Goal: Information Seeking & Learning: Learn about a topic

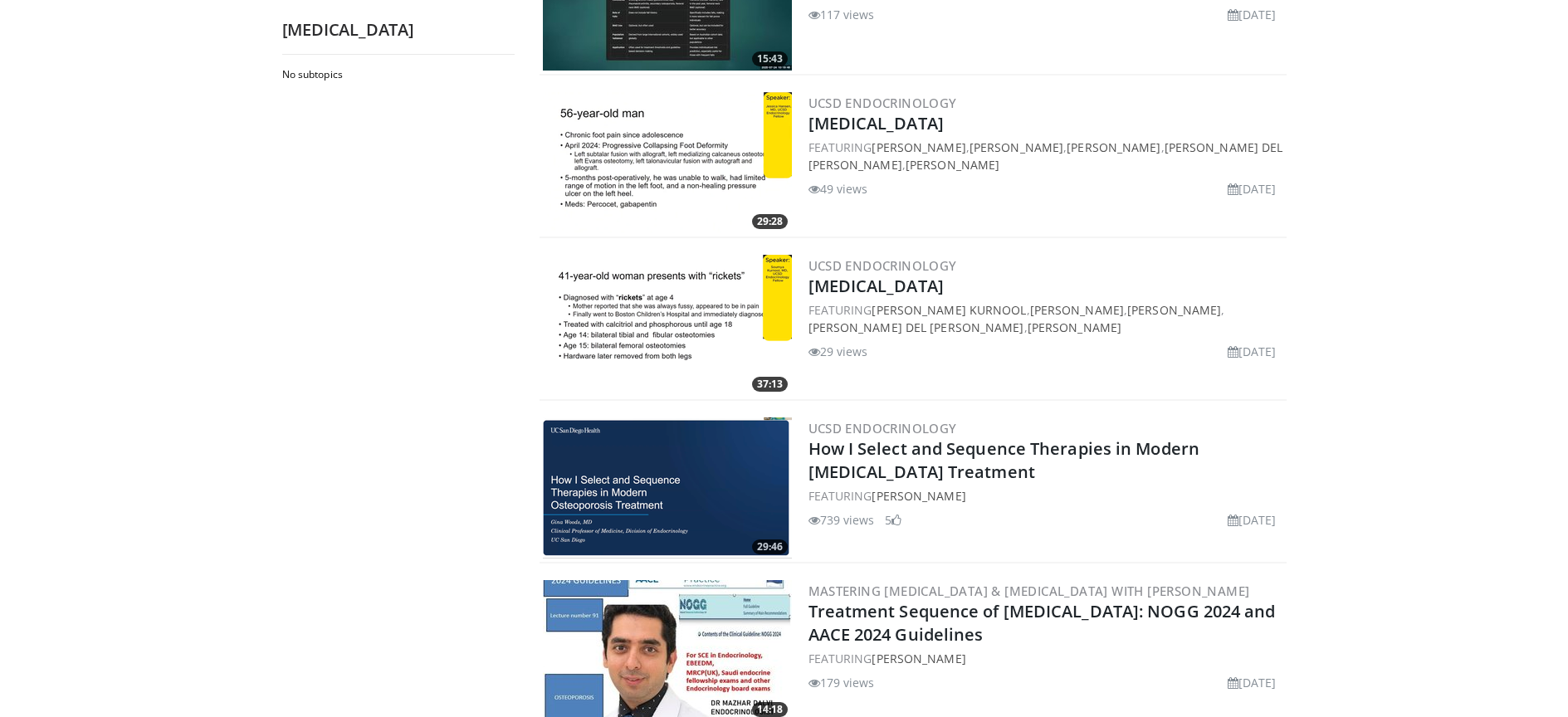
scroll to position [1650, 0]
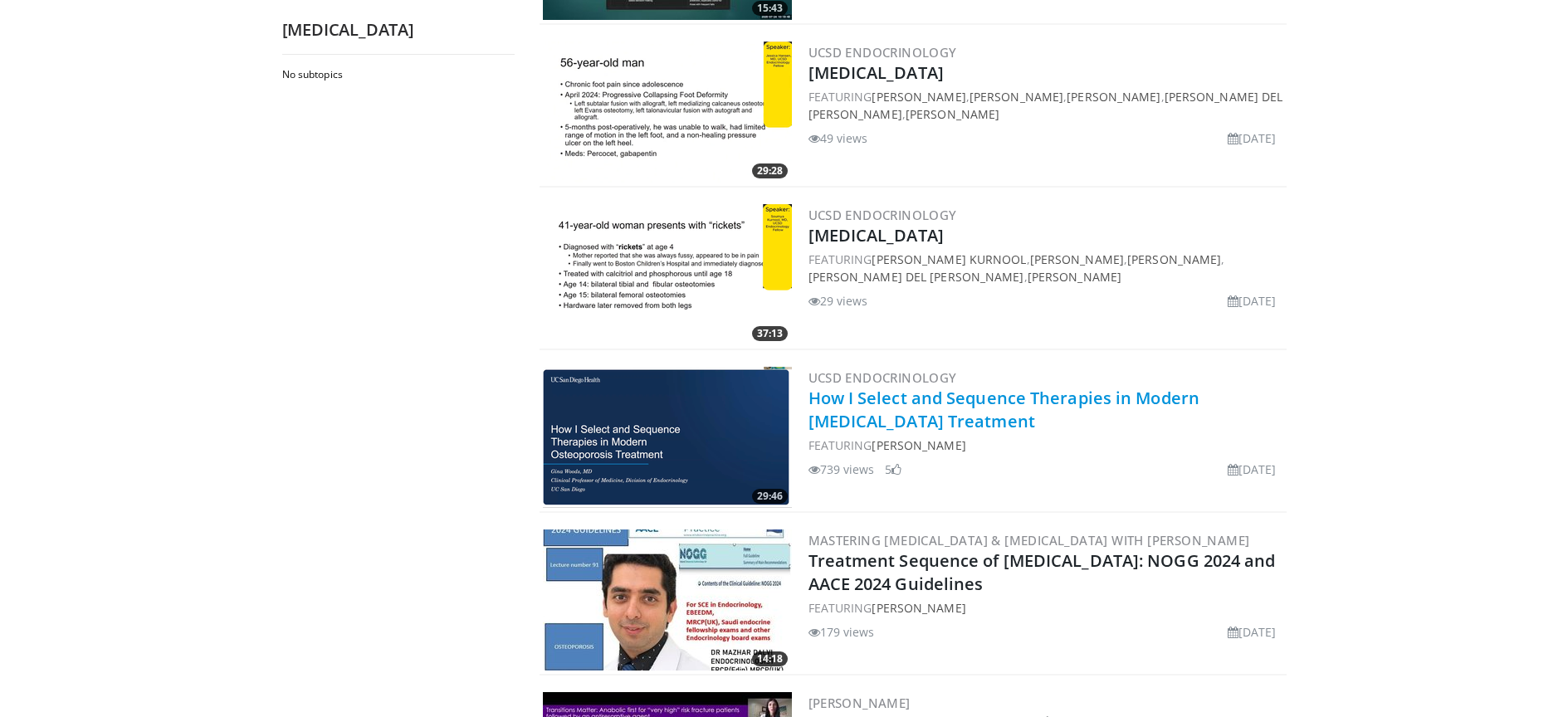
click at [913, 418] on link "How I Select and Sequence Therapies in Modern Osteoporosis Treatment" at bounding box center [1005, 409] width 392 height 46
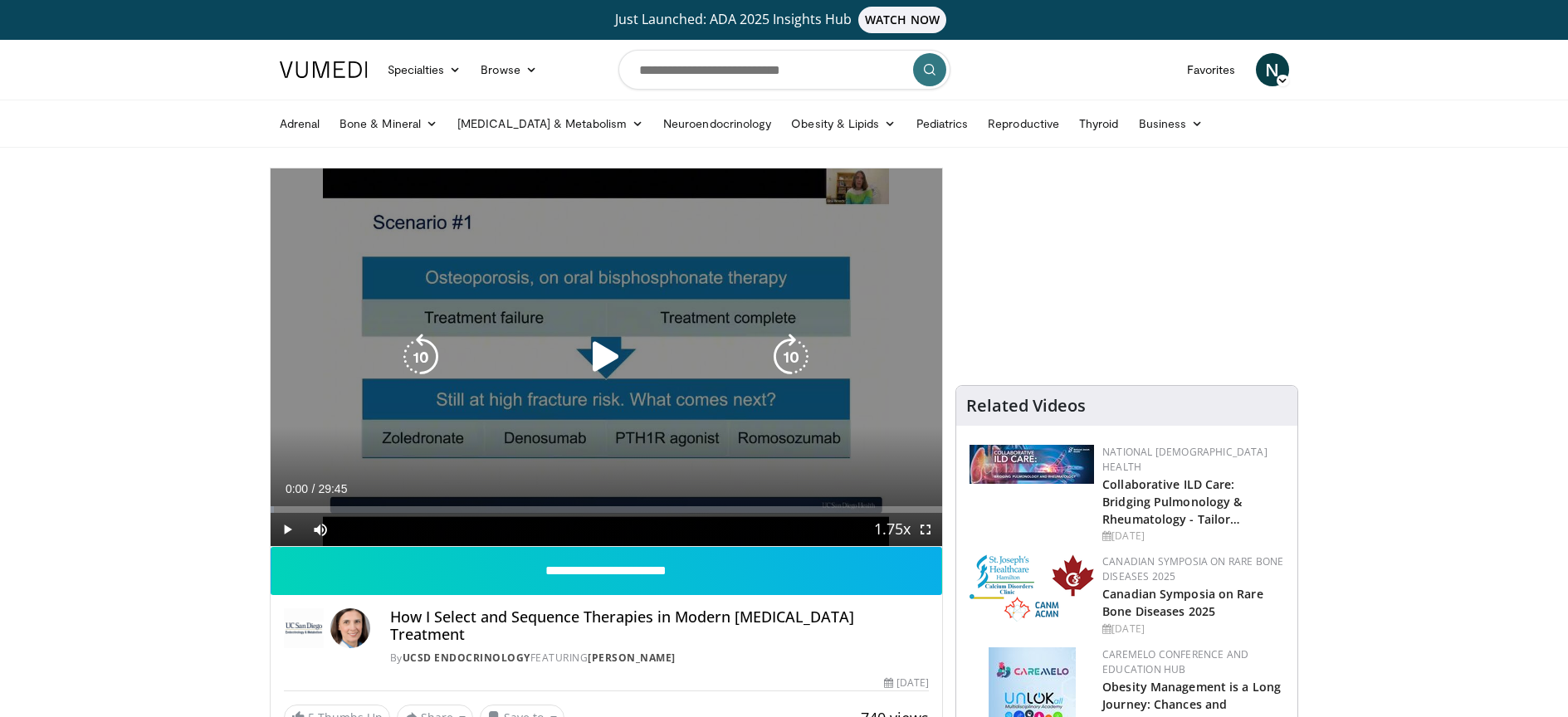
click at [616, 372] on icon "Video Player" at bounding box center [606, 357] width 47 height 47
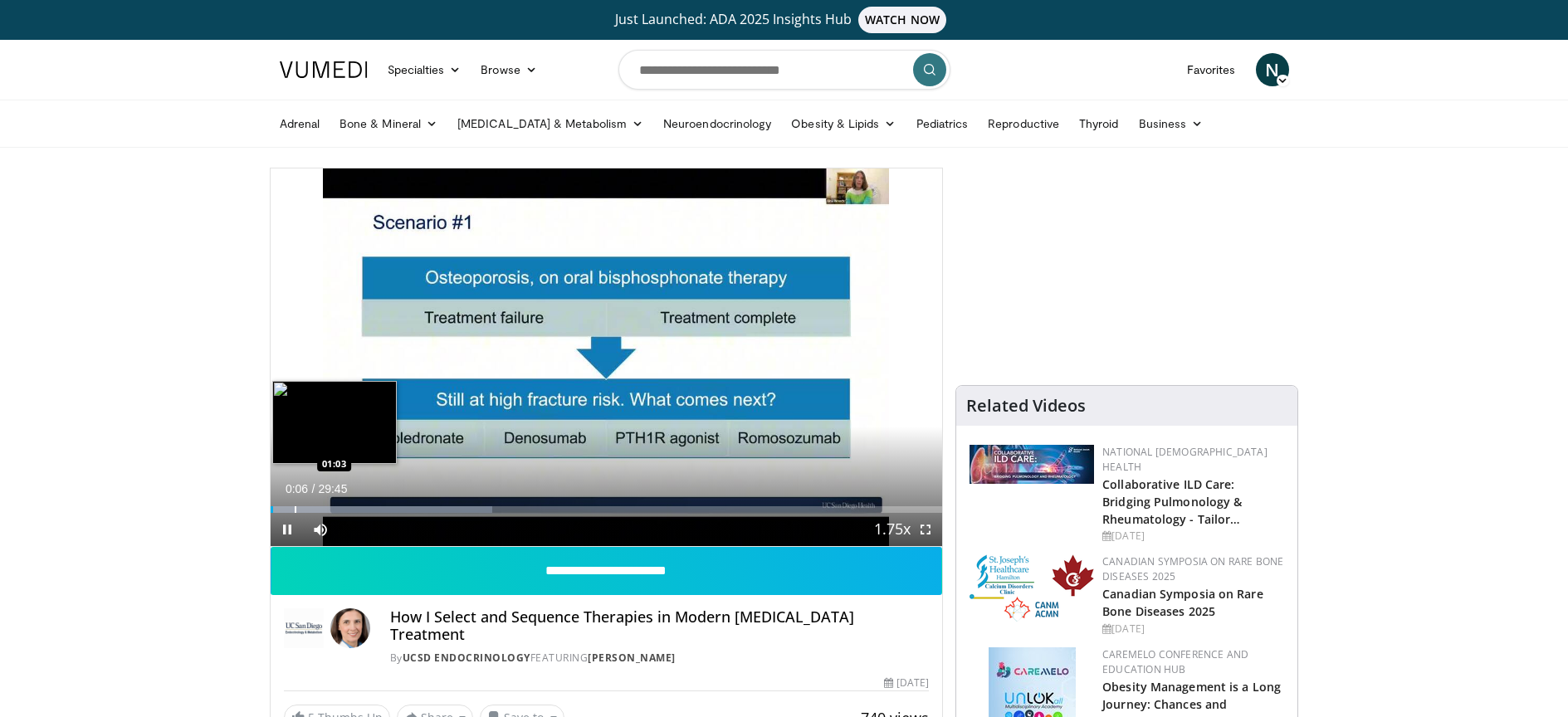
click at [295, 507] on div "Progress Bar" at bounding box center [295, 510] width 2 height 7
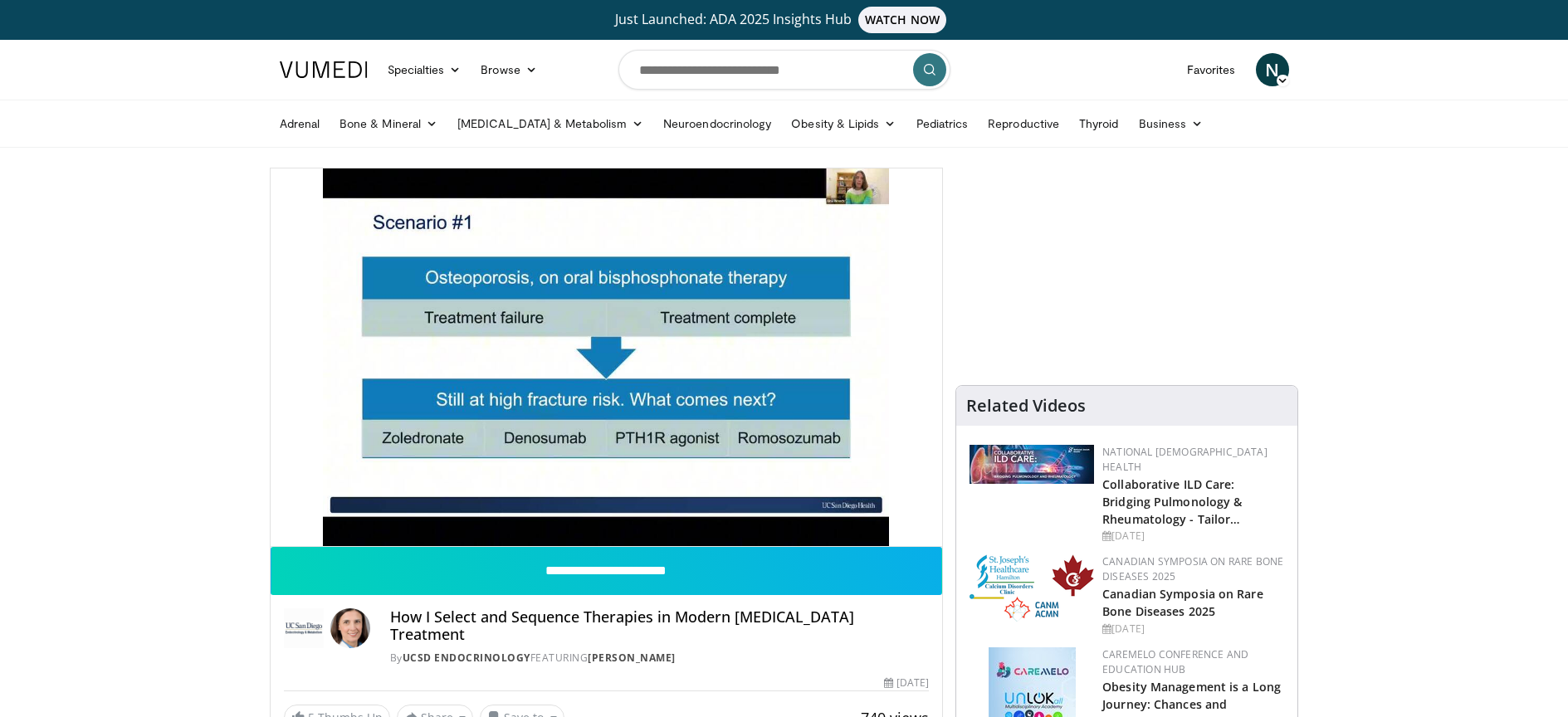
click at [583, 364] on div "10 seconds Tap to unmute" at bounding box center [606, 357] width 672 height 378
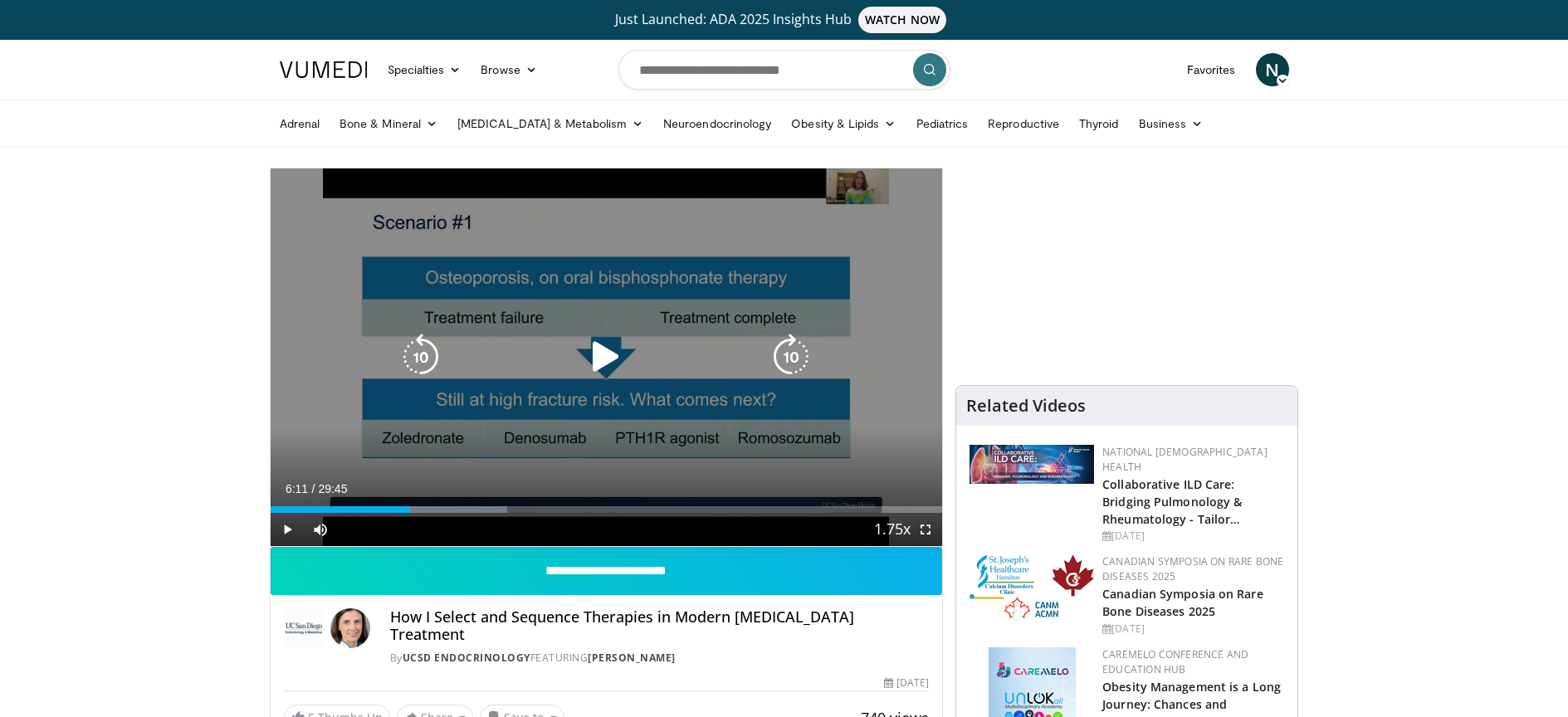
click at [449, 470] on div "10 seconds Tap to unmute" at bounding box center [606, 357] width 672 height 378
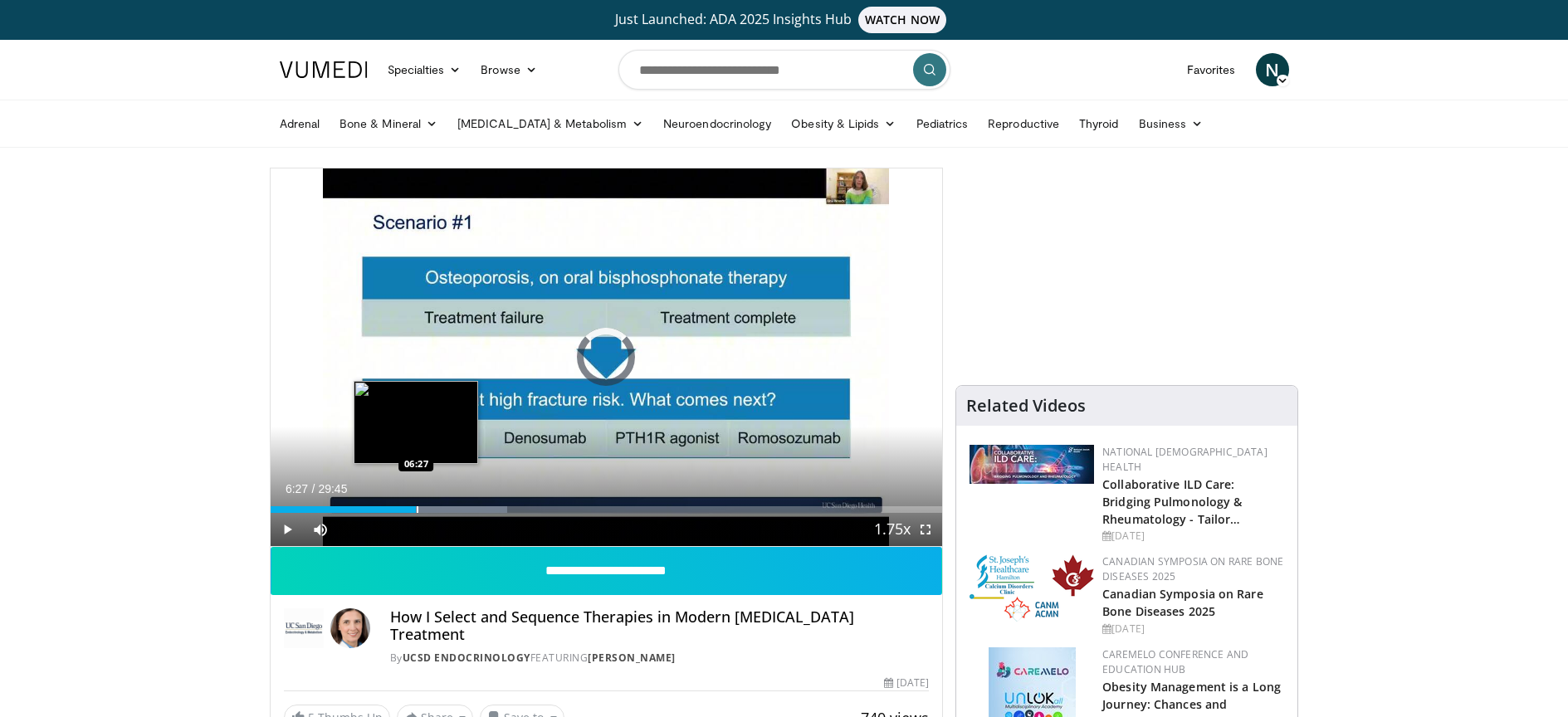
click at [416, 512] on div "Progress Bar" at bounding box center [417, 510] width 2 height 7
click at [425, 511] on div "Progress Bar" at bounding box center [426, 510] width 2 height 7
click at [432, 509] on div "Progress Bar" at bounding box center [433, 510] width 2 height 7
click at [429, 510] on div "Progress Bar" at bounding box center [429, 510] width 2 height 7
click at [425, 511] on div "Progress Bar" at bounding box center [426, 510] width 2 height 7
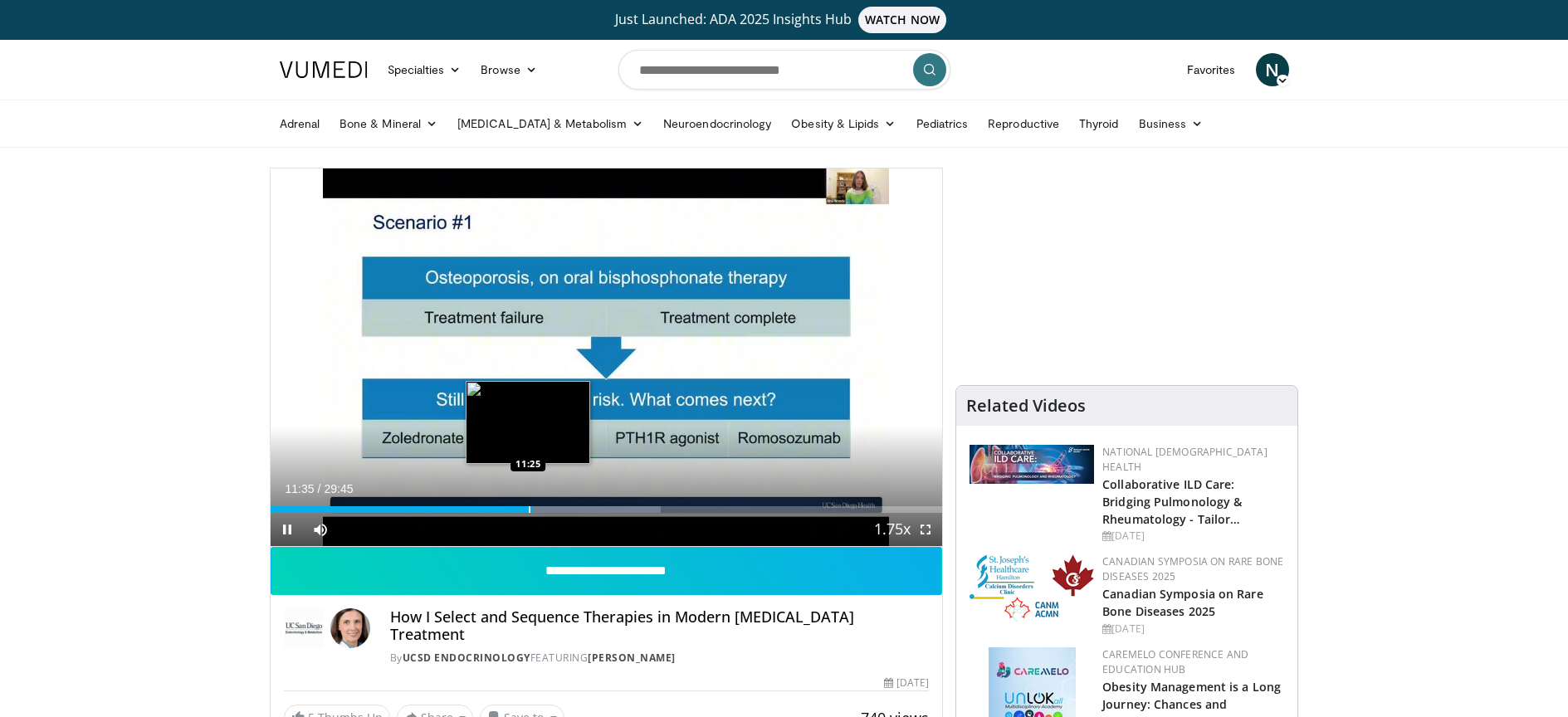
click at [529, 510] on div "Progress Bar" at bounding box center [530, 510] width 2 height 7
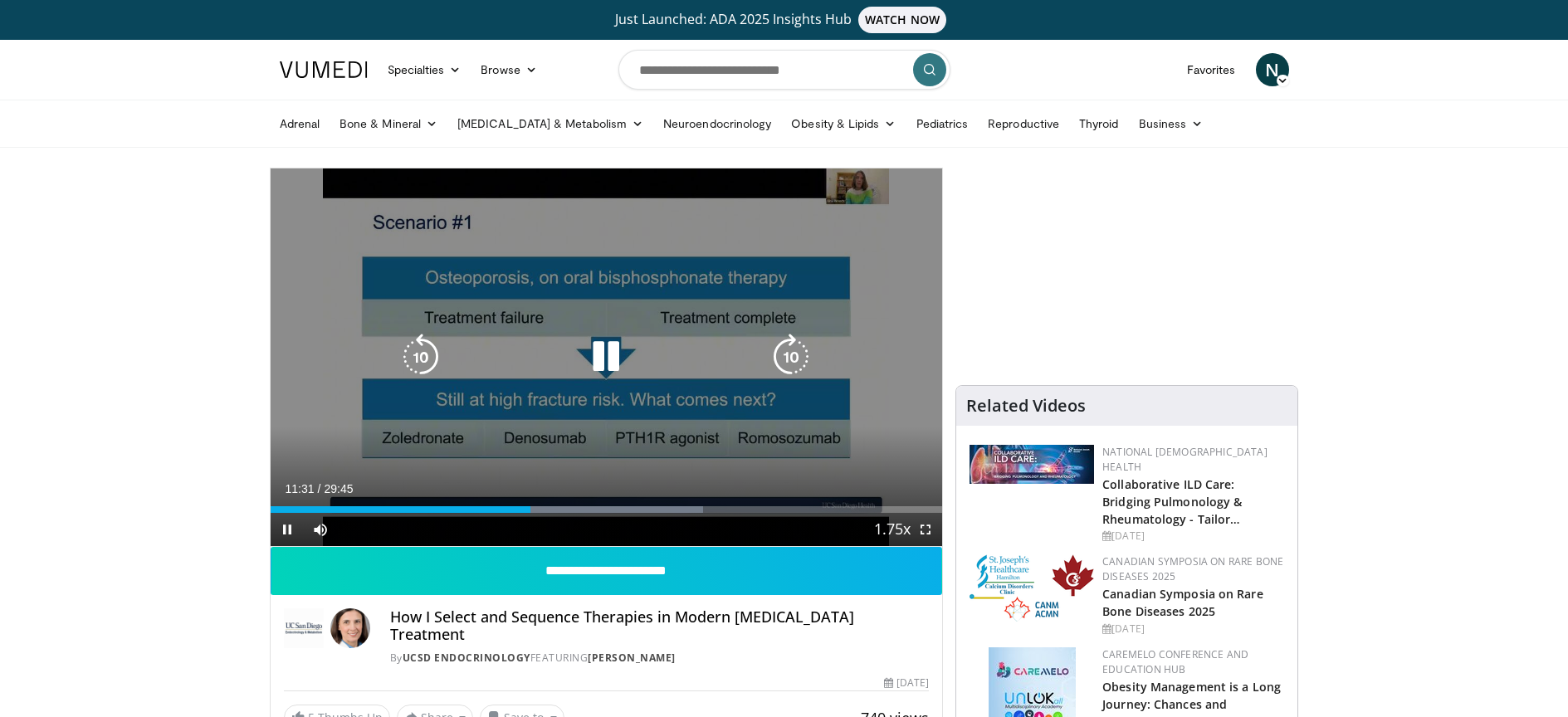
click at [540, 418] on div "10 seconds Tap to unmute" at bounding box center [606, 357] width 672 height 378
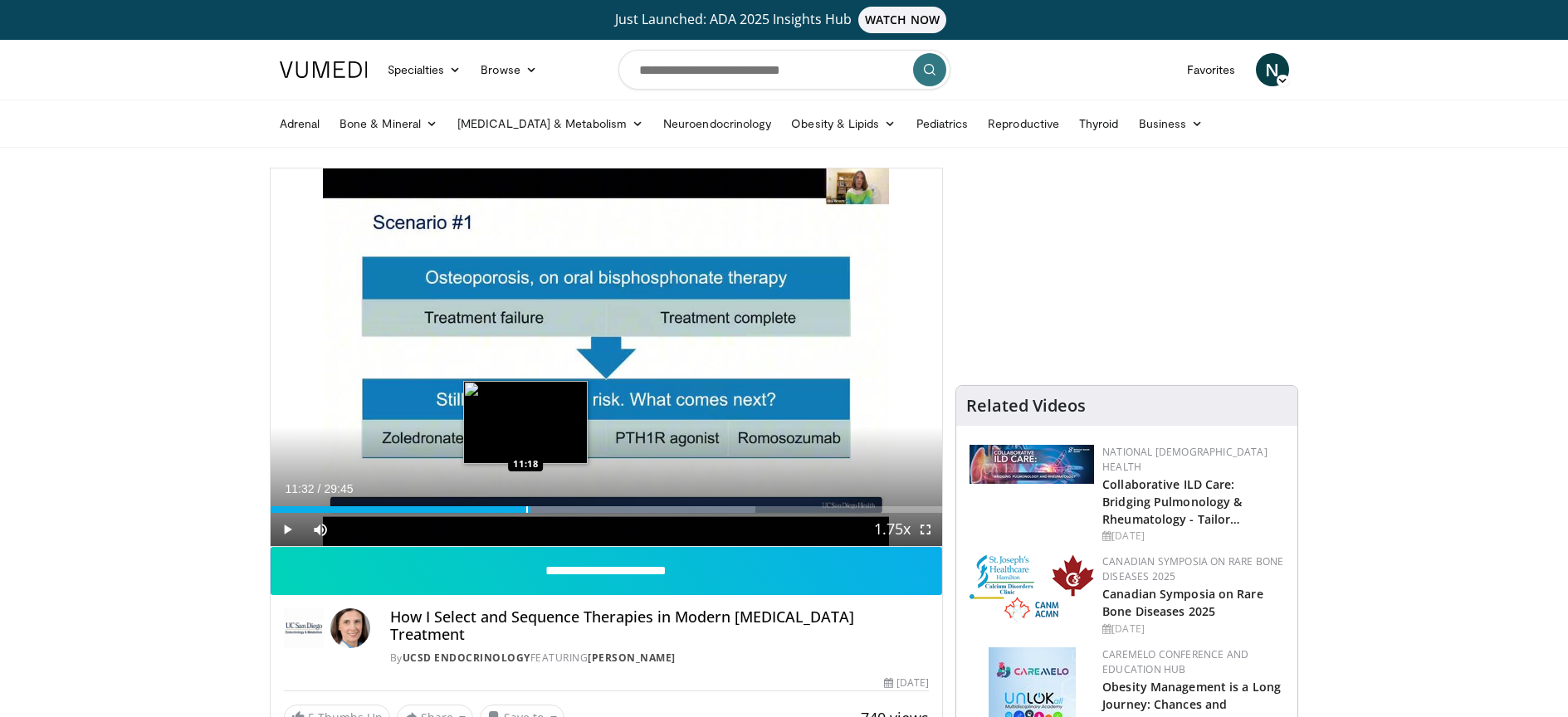
click at [526, 508] on div "Progress Bar" at bounding box center [527, 510] width 2 height 7
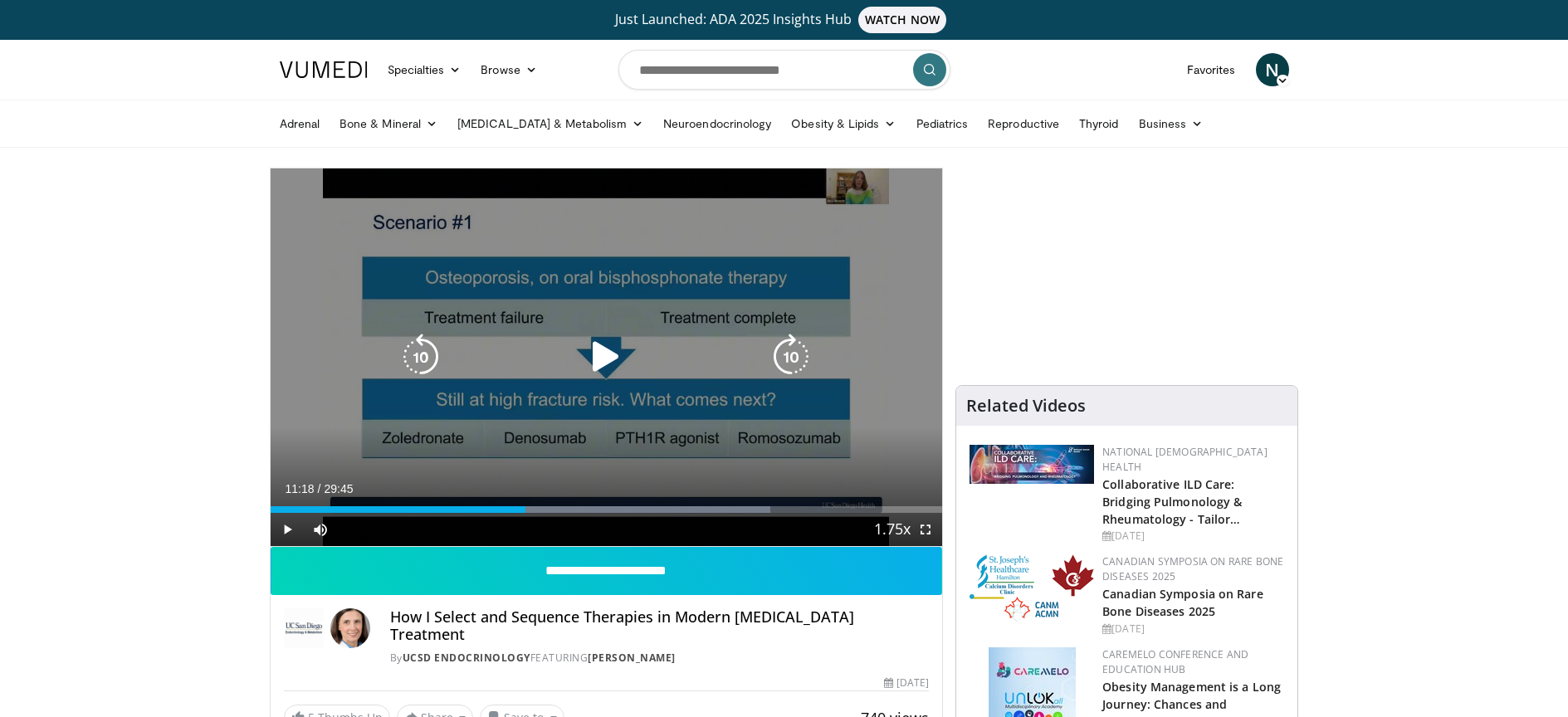
click at [573, 383] on div "10 seconds Tap to unmute" at bounding box center [606, 357] width 672 height 378
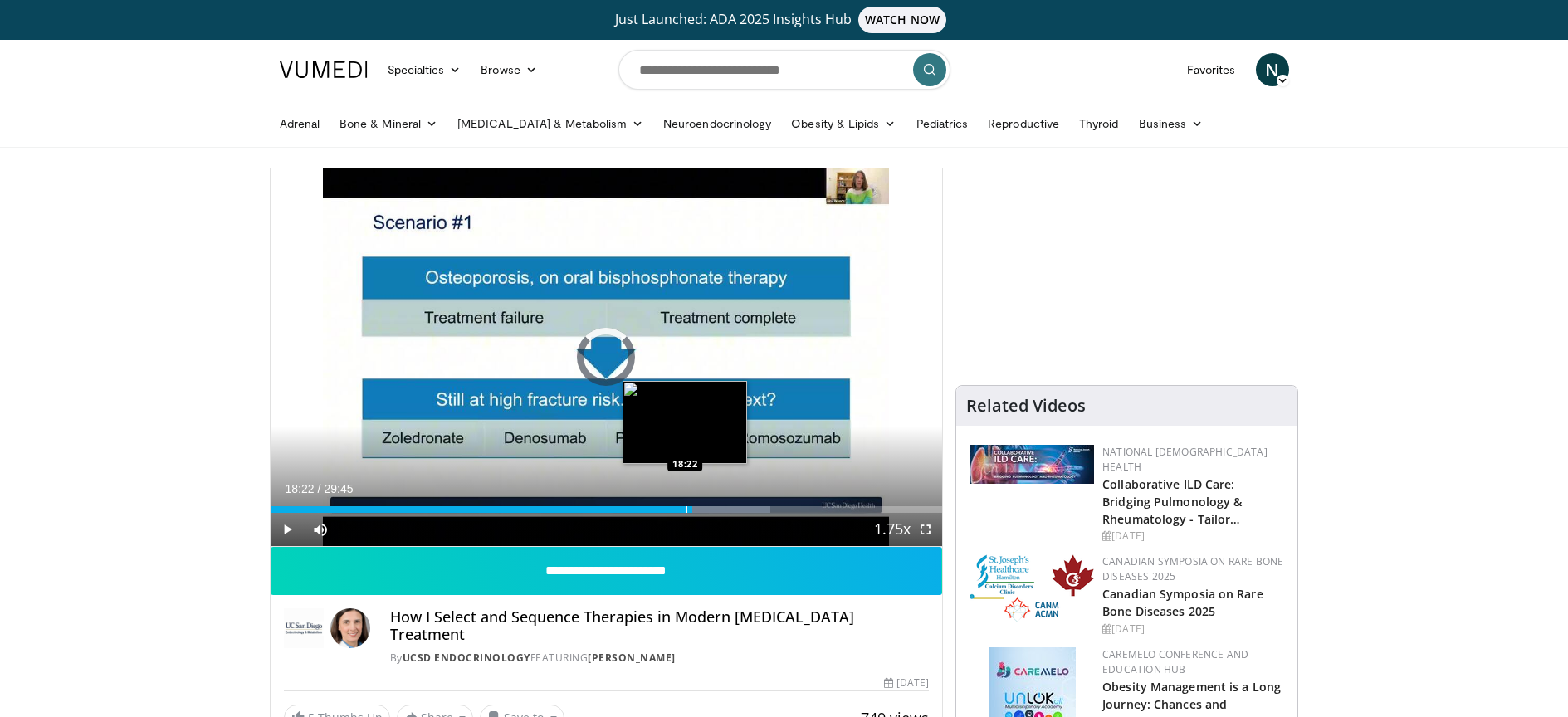
click at [686, 511] on div "Progress Bar" at bounding box center [687, 510] width 2 height 7
click at [678, 509] on div "Progress Bar" at bounding box center [679, 510] width 2 height 7
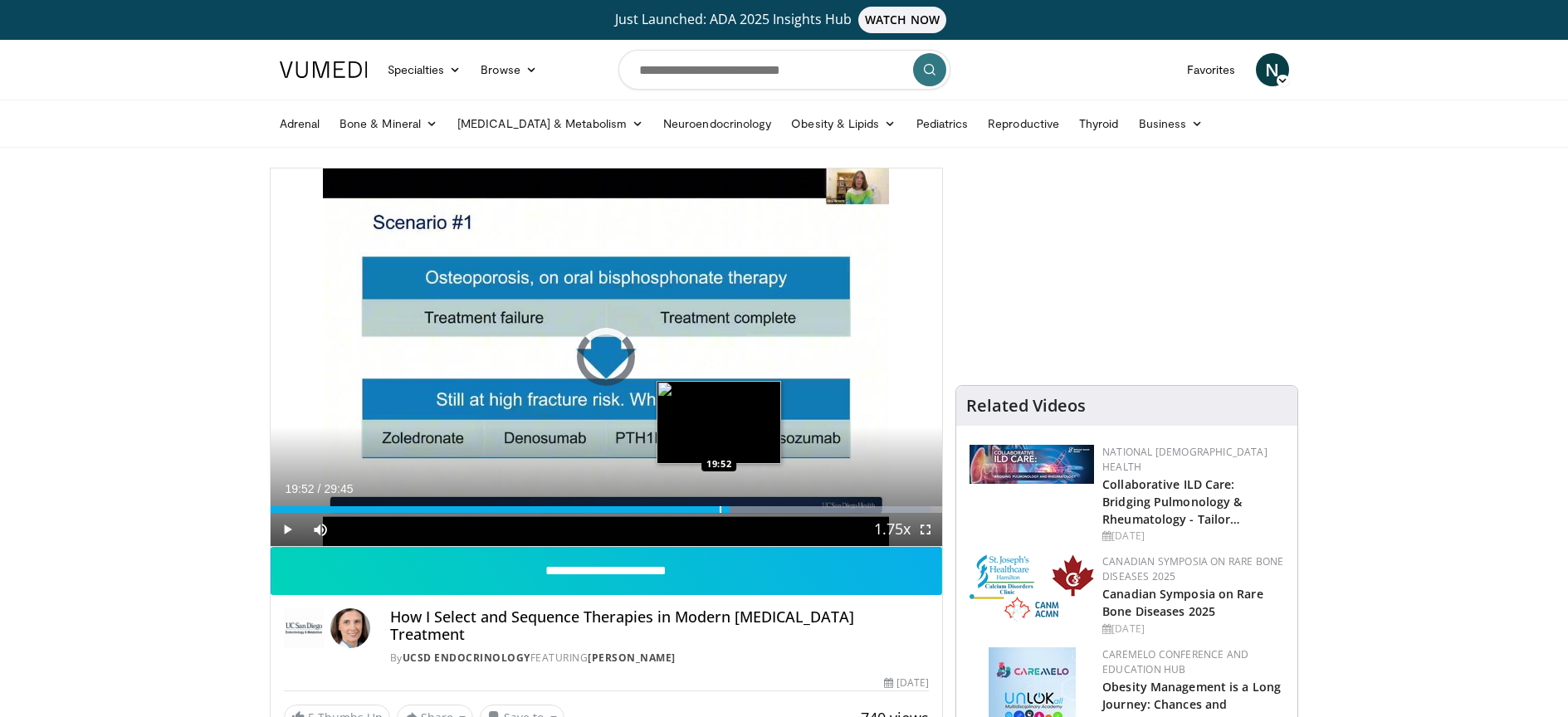
click at [720, 509] on div "Progress Bar" at bounding box center [721, 510] width 2 height 7
click at [714, 507] on div "Progress Bar" at bounding box center [714, 510] width 2 height 7
click at [707, 507] on div "Progress Bar" at bounding box center [708, 510] width 2 height 7
click at [697, 507] on div "Progress Bar" at bounding box center [698, 510] width 2 height 7
click at [714, 509] on div "Progress Bar" at bounding box center [817, 510] width 244 height 7
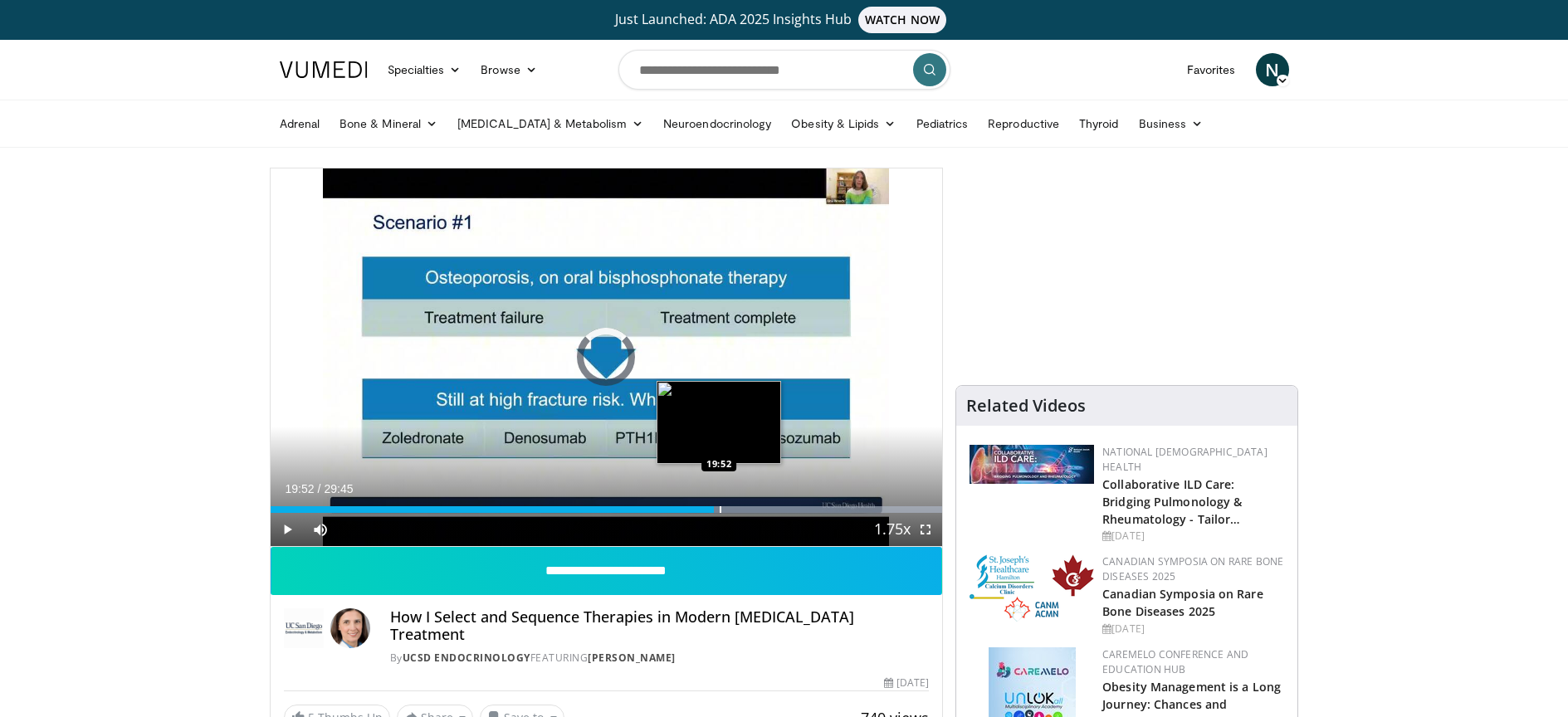
click at [719, 504] on div "Loaded : 99.99% 19:38 19:52" at bounding box center [606, 505] width 672 height 16
click at [727, 510] on div "Progress Bar" at bounding box center [728, 510] width 2 height 7
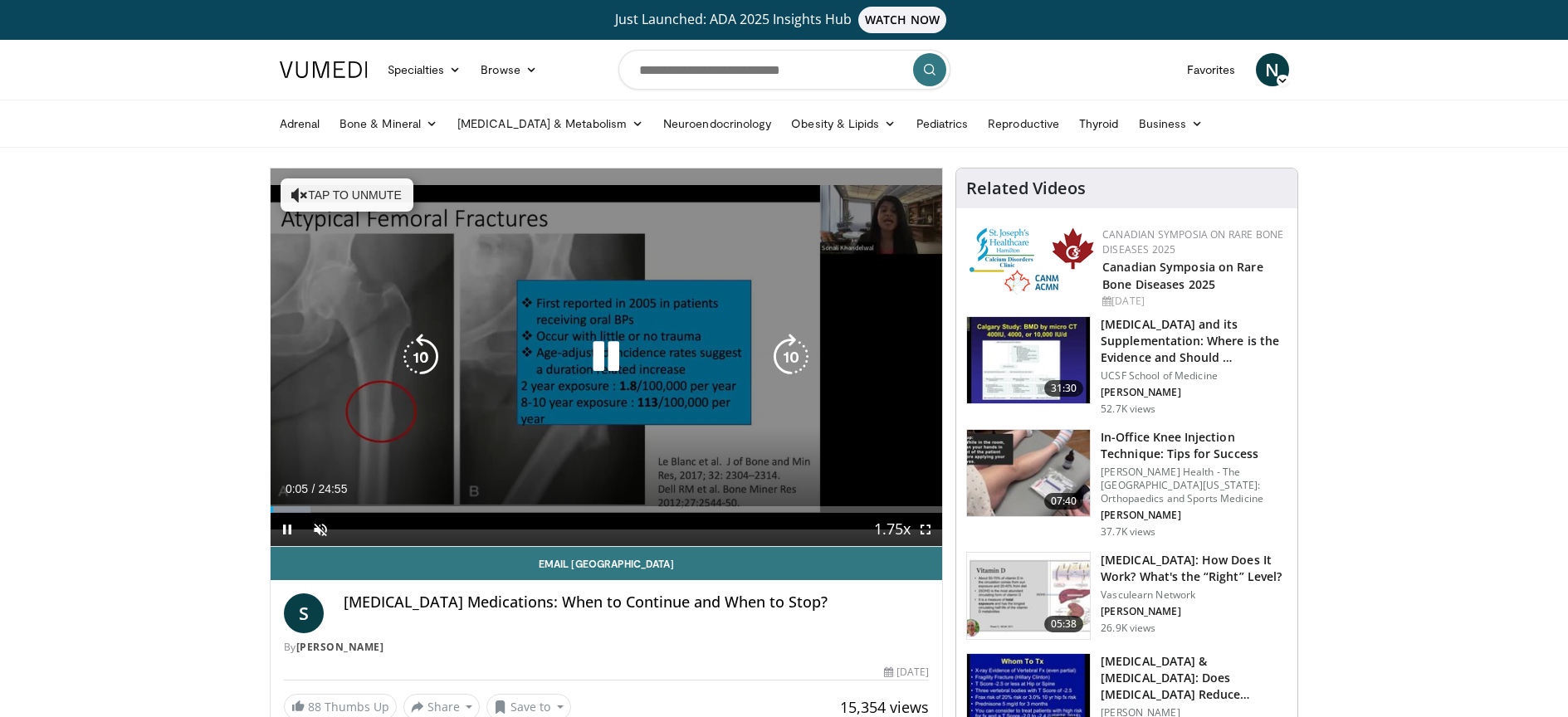
click at [595, 358] on icon "Video Player" at bounding box center [606, 357] width 47 height 47
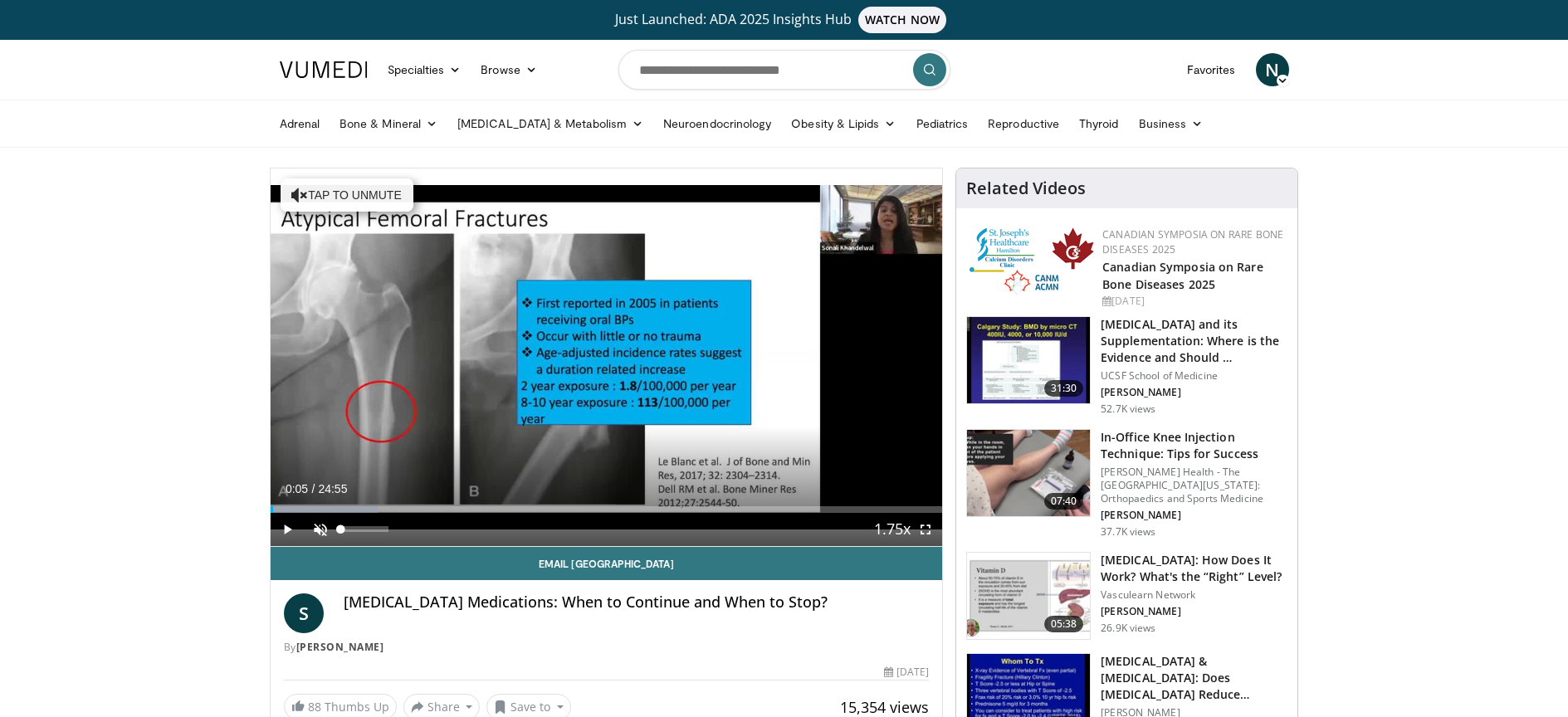
click at [320, 527] on span "Video Player" at bounding box center [321, 530] width 33 height 33
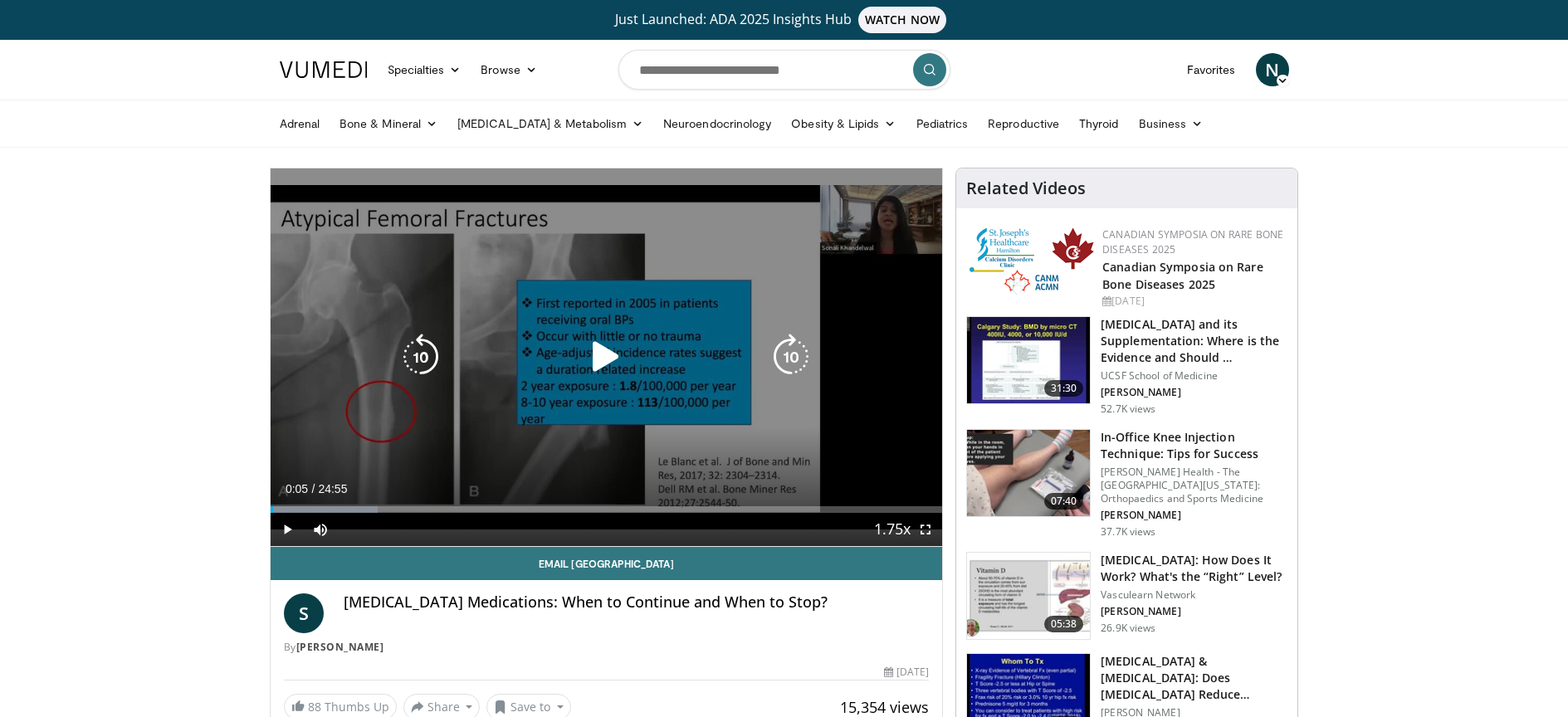
click at [601, 346] on icon "Video Player" at bounding box center [606, 357] width 47 height 47
click at [603, 347] on icon "Video Player" at bounding box center [606, 357] width 47 height 47
click at [606, 347] on icon "Video Player" at bounding box center [606, 357] width 47 height 47
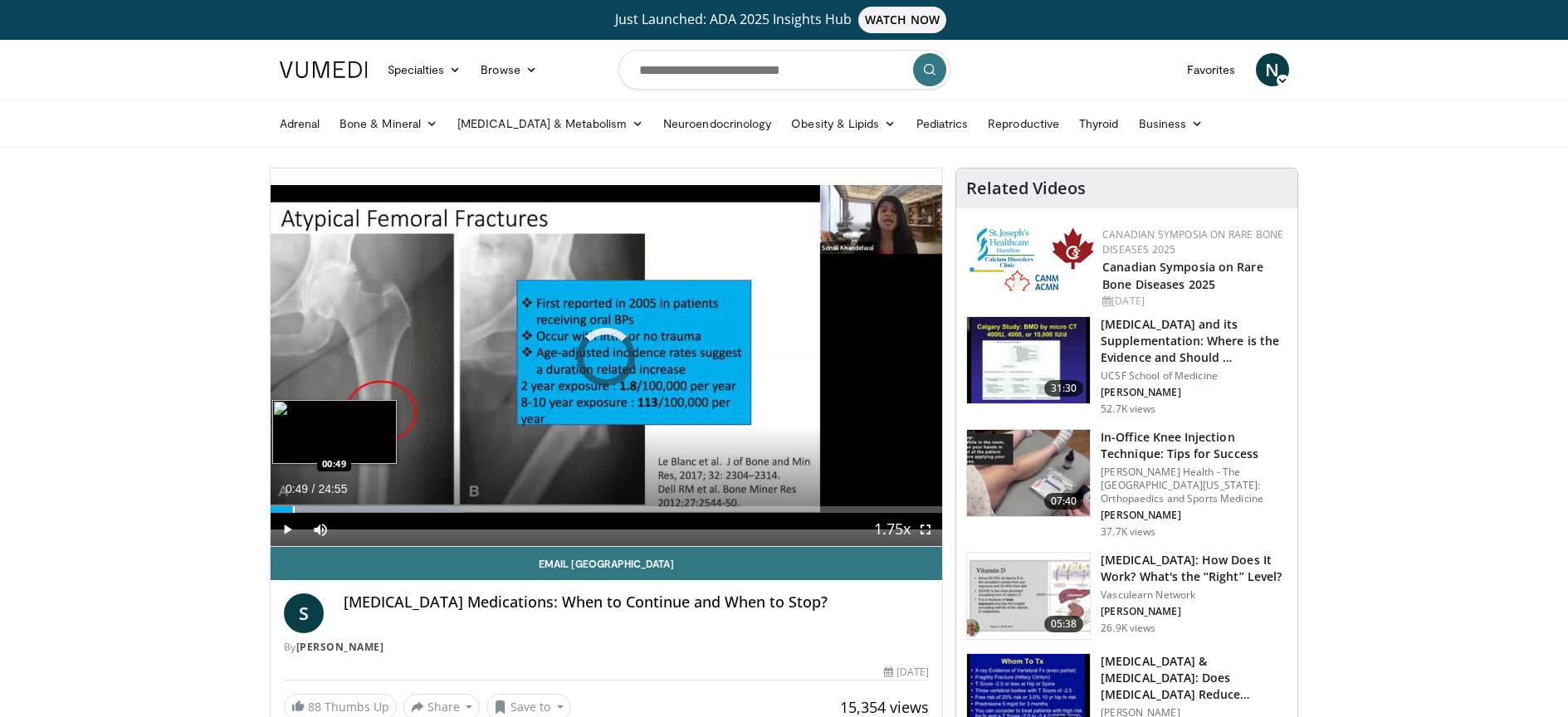
click at [293, 511] on div "Progress Bar" at bounding box center [294, 510] width 2 height 7
click at [322, 507] on div "Progress Bar" at bounding box center [323, 510] width 2 height 7
click at [350, 509] on div "Progress Bar" at bounding box center [351, 510] width 2 height 7
click at [395, 509] on div "Progress Bar" at bounding box center [396, 510] width 2 height 7
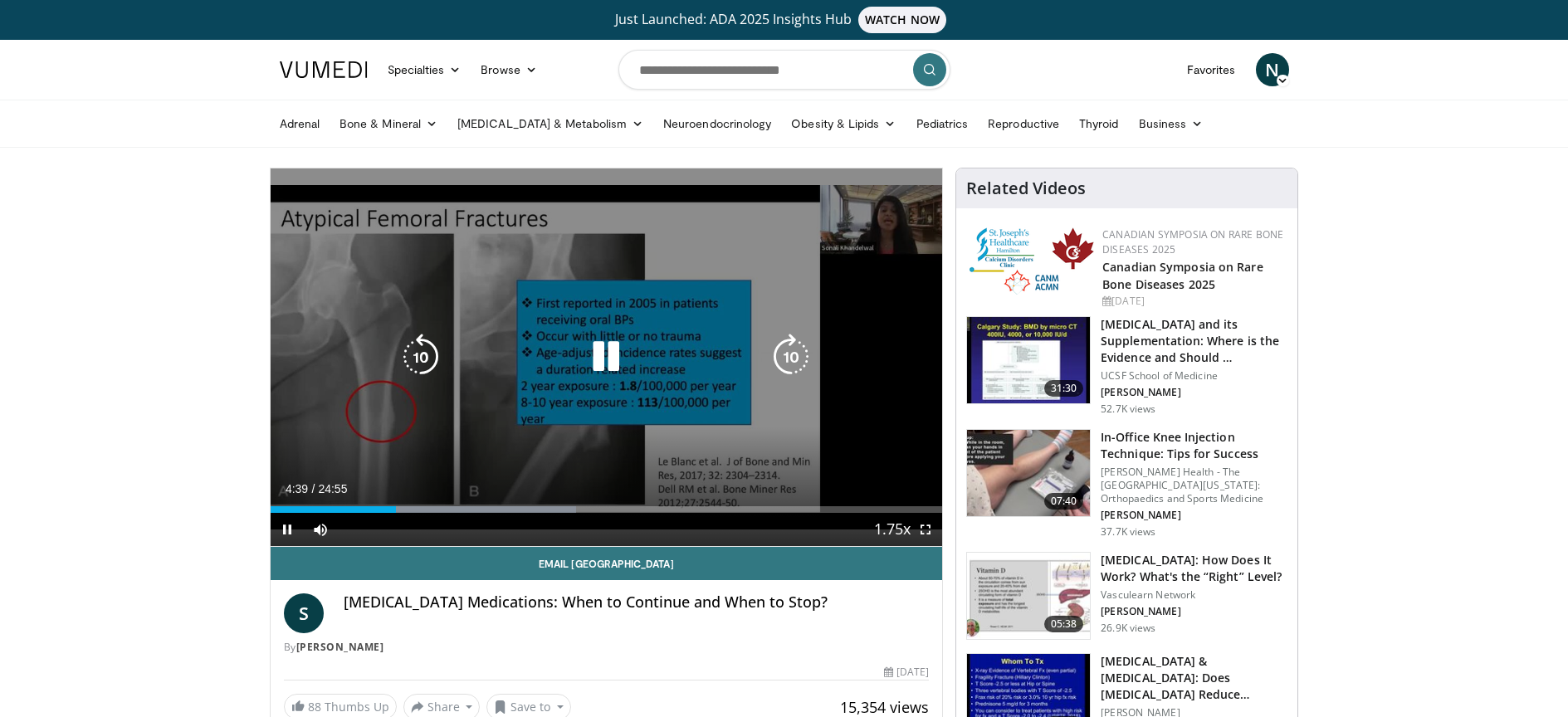
click at [420, 508] on div "Progress Bar" at bounding box center [456, 510] width 240 height 7
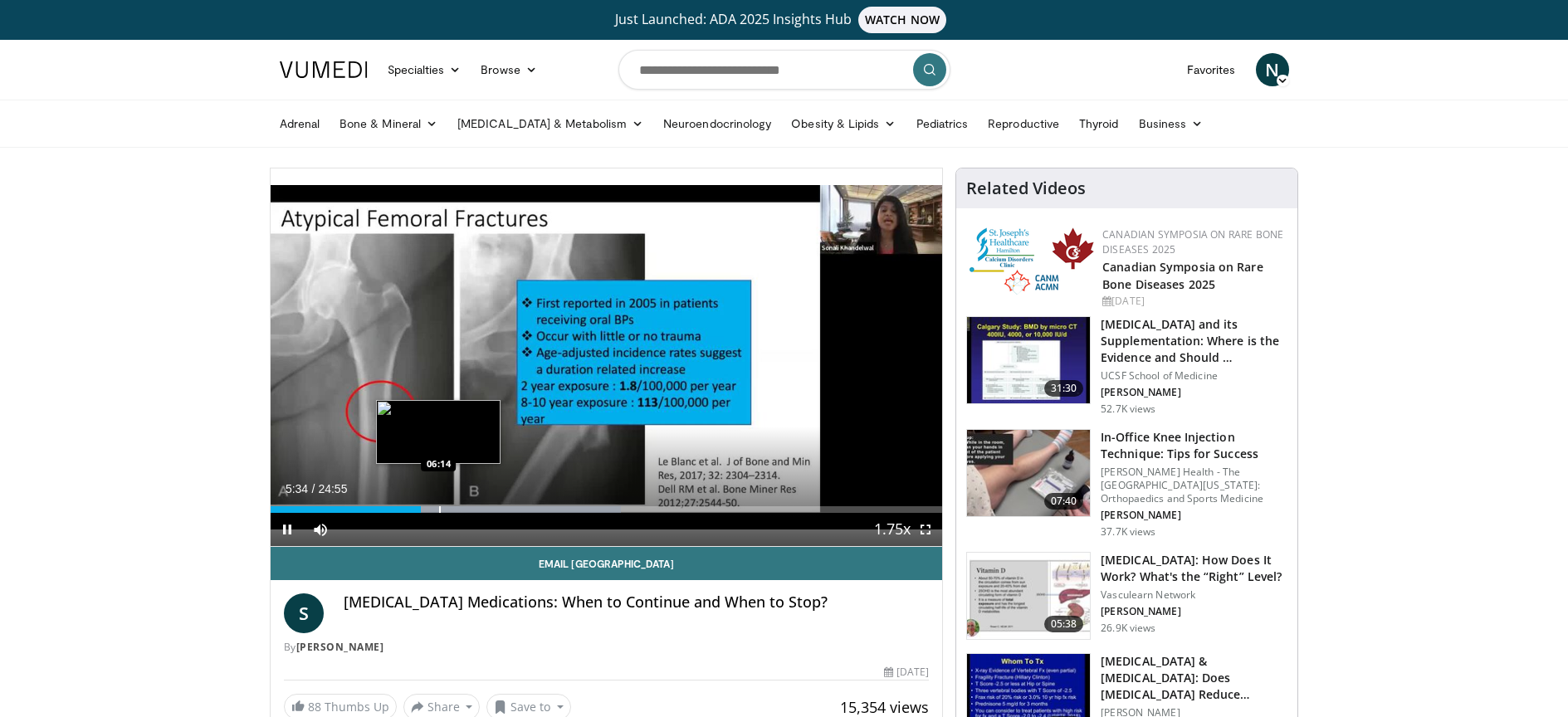
click at [439, 509] on div "Progress Bar" at bounding box center [440, 510] width 2 height 7
click at [461, 511] on div "Progress Bar" at bounding box center [462, 510] width 2 height 7
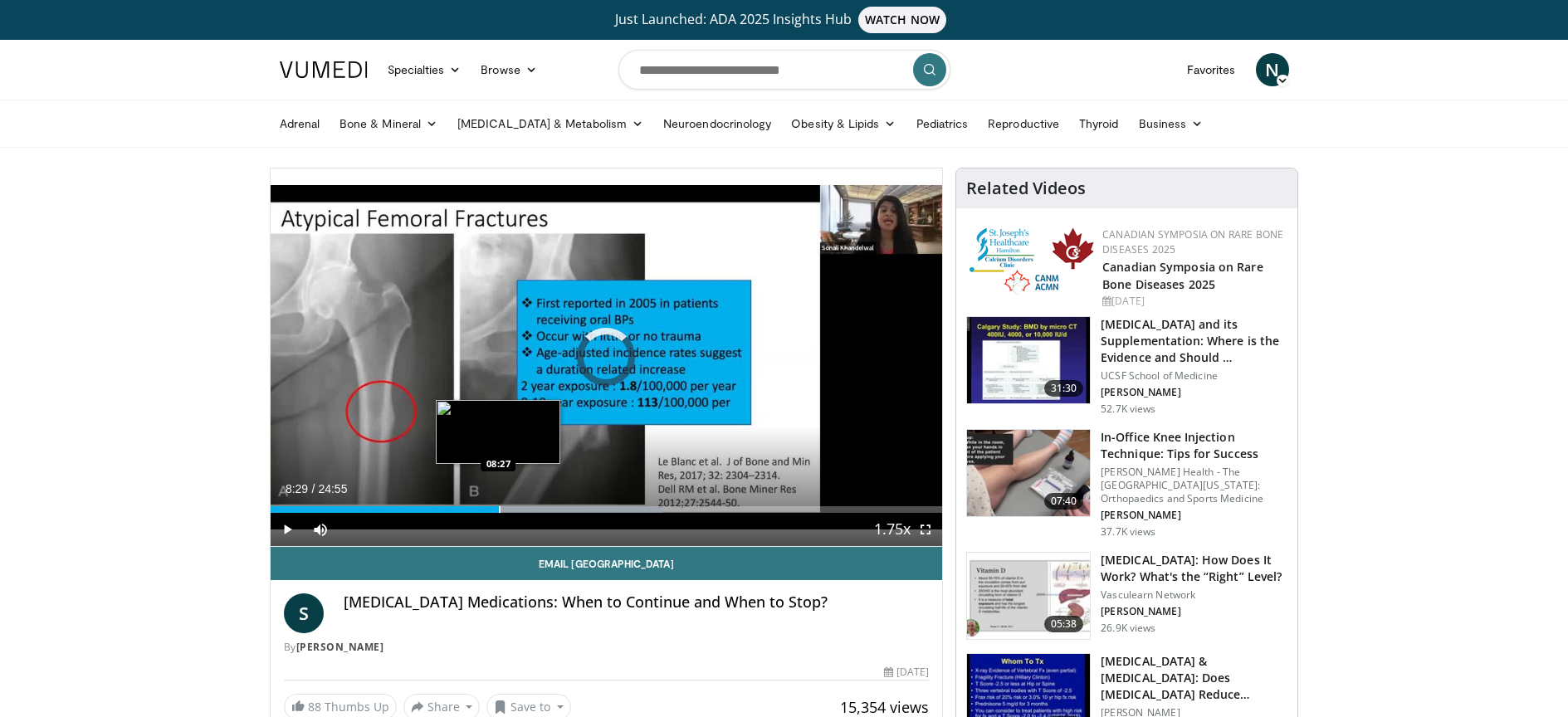
click at [498, 511] on div "Progress Bar" at bounding box center [499, 510] width 2 height 7
click at [524, 512] on div "Progress Bar" at bounding box center [524, 510] width 2 height 7
click at [547, 510] on div "Progress Bar" at bounding box center [548, 510] width 2 height 7
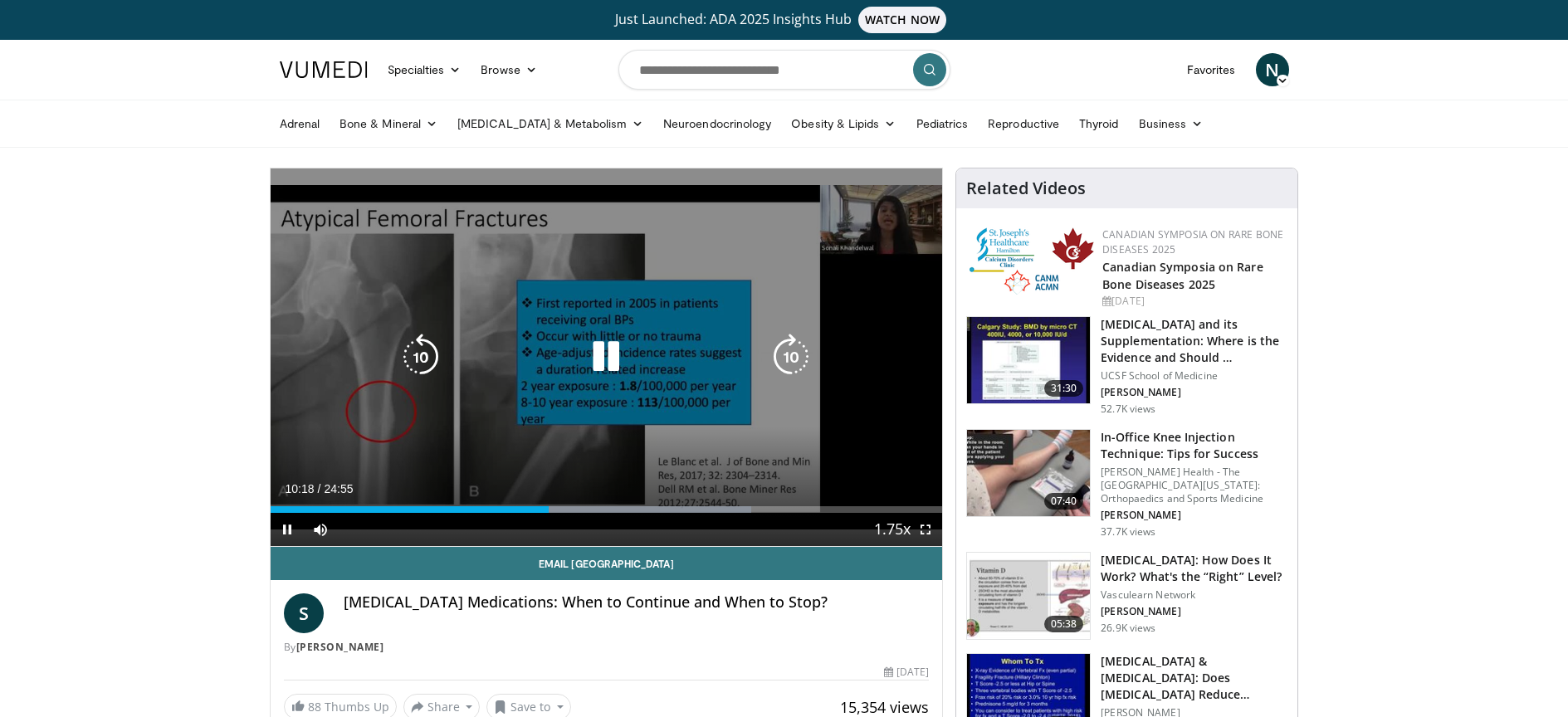
click at [563, 507] on div "Loaded : 71.57% 10:18 10:49" at bounding box center [606, 510] width 672 height 7
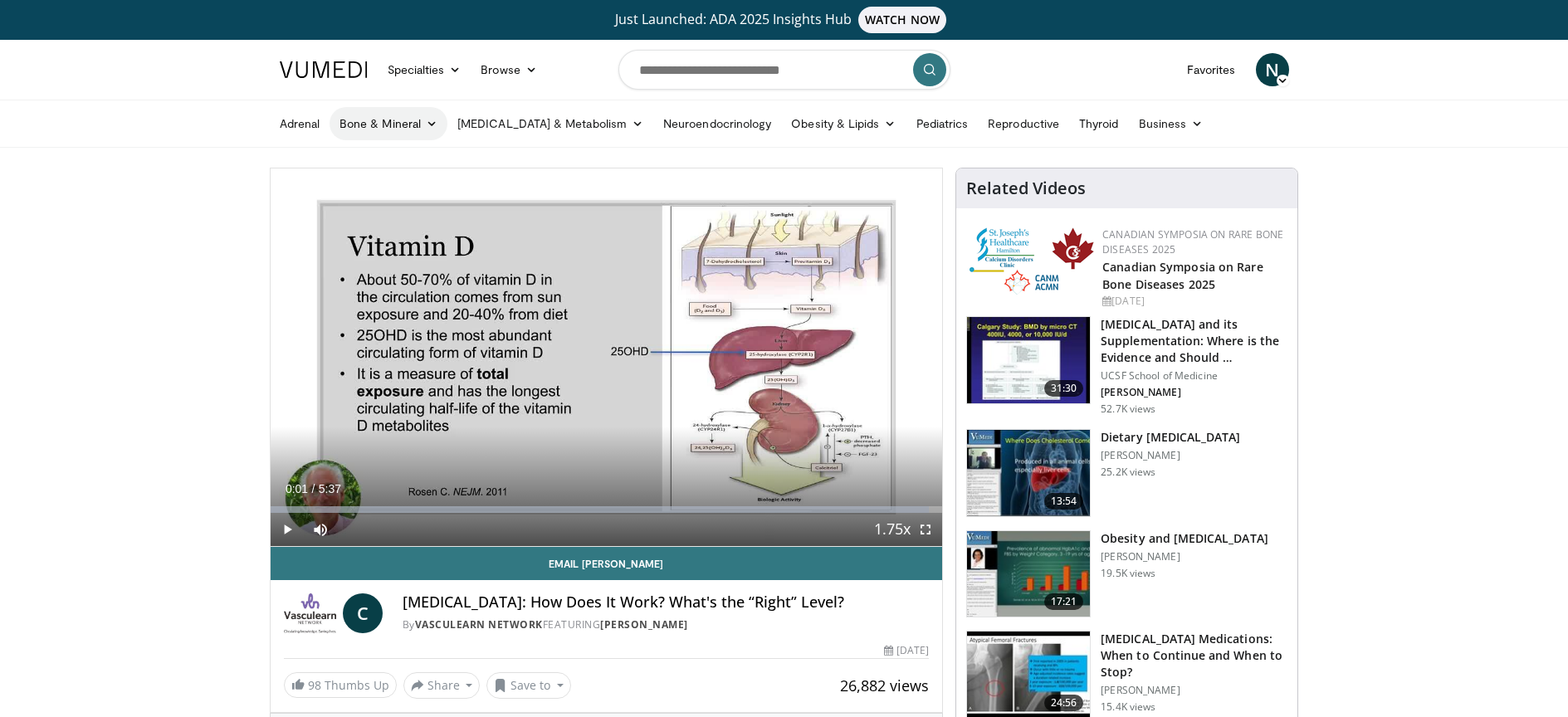
click at [380, 114] on link "Bone & Mineral" at bounding box center [388, 124] width 117 height 33
click at [391, 164] on link "[MEDICAL_DATA]" at bounding box center [429, 162] width 198 height 27
click at [391, 124] on link "Bone & Mineral" at bounding box center [388, 124] width 117 height 33
click at [390, 158] on link "[MEDICAL_DATA]" at bounding box center [429, 162] width 198 height 27
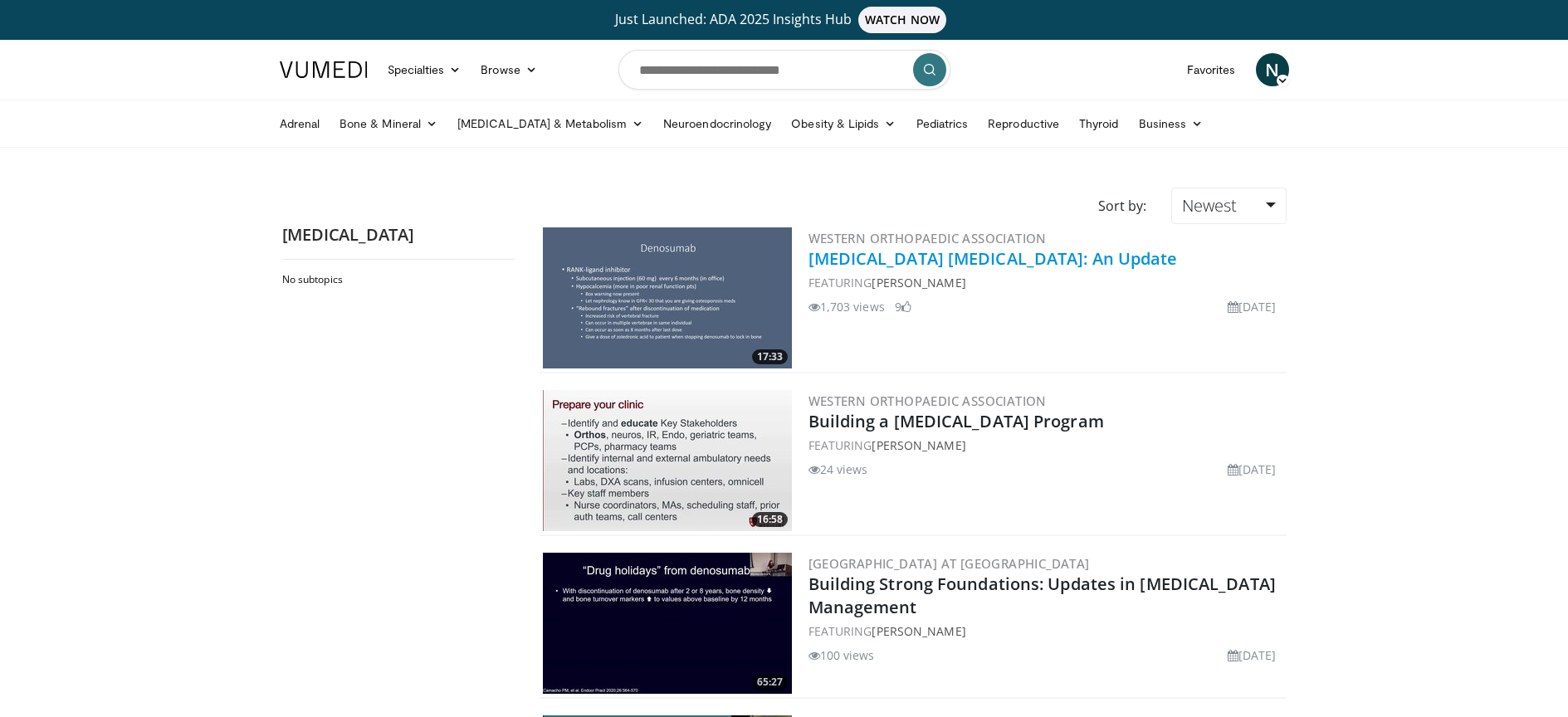
click at [892, 258] on link "[MEDICAL_DATA] [MEDICAL_DATA]: An Update" at bounding box center [993, 258] width 370 height 22
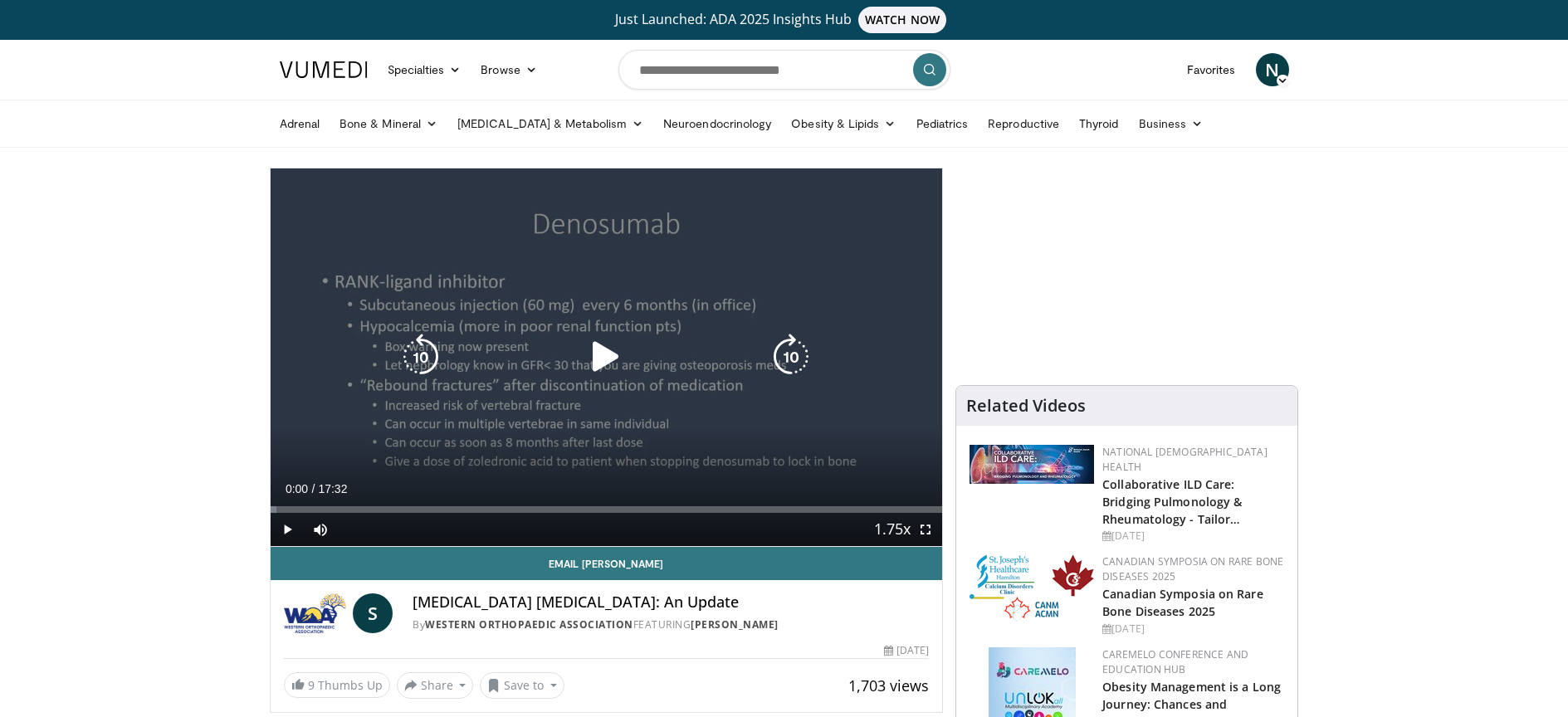
click at [615, 352] on icon "Video Player" at bounding box center [606, 357] width 47 height 47
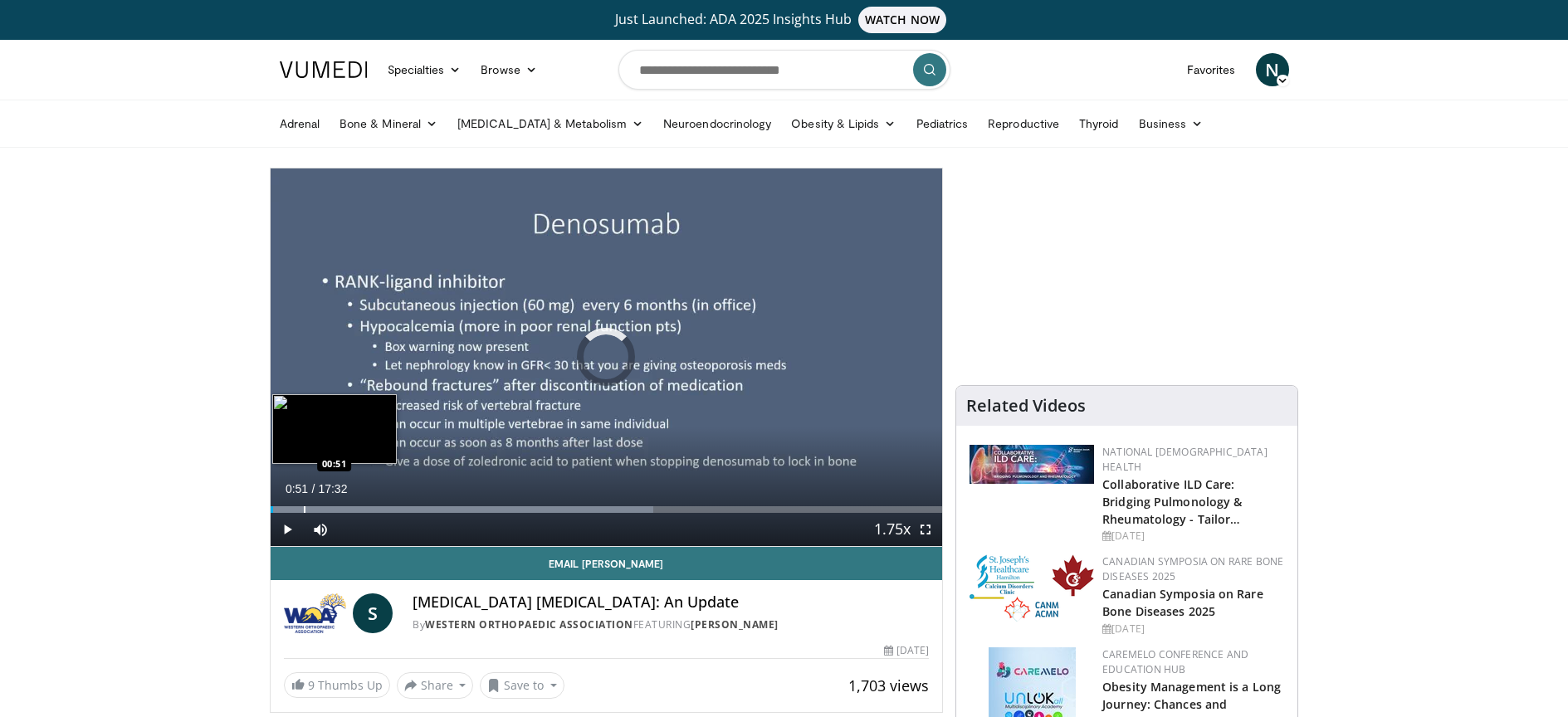
click at [304, 506] on div "Progress Bar" at bounding box center [305, 510] width 2 height 7
click at [296, 508] on div "Progress Bar" at bounding box center [297, 510] width 2 height 7
